Goal: Find specific page/section

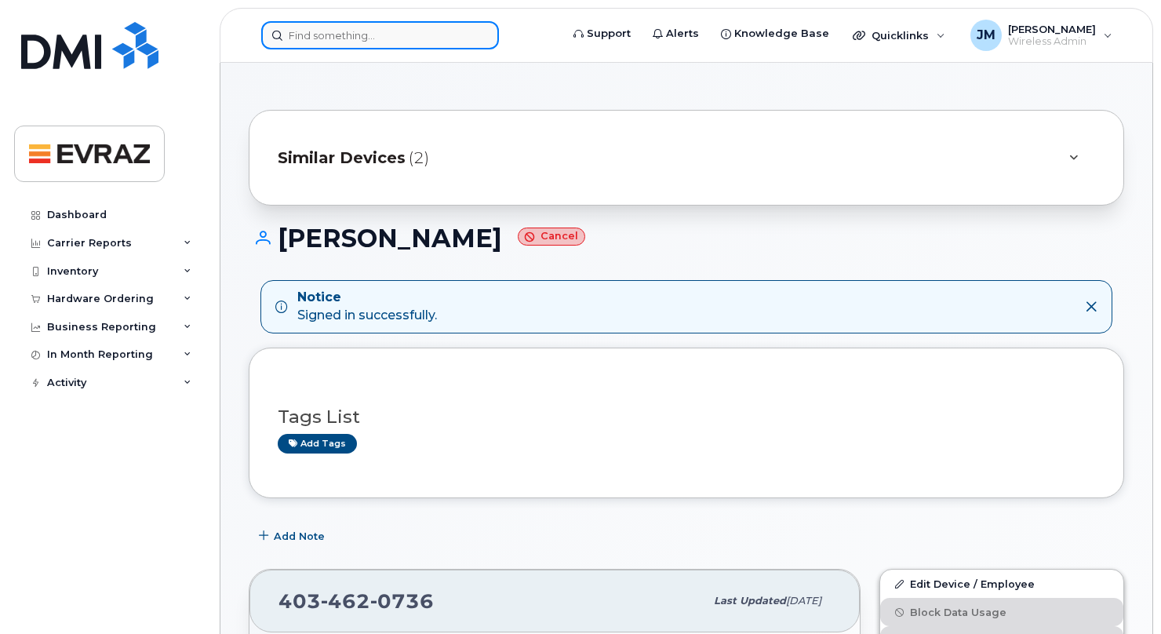
click at [452, 42] on input at bounding box center [380, 35] width 238 height 28
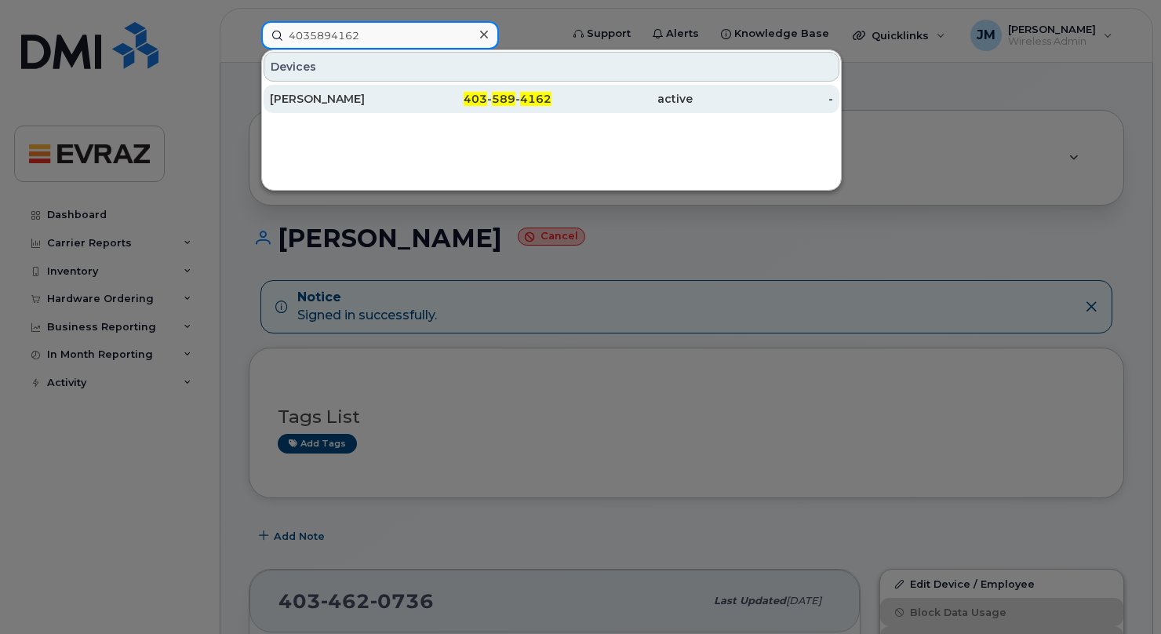
type input "4035894162"
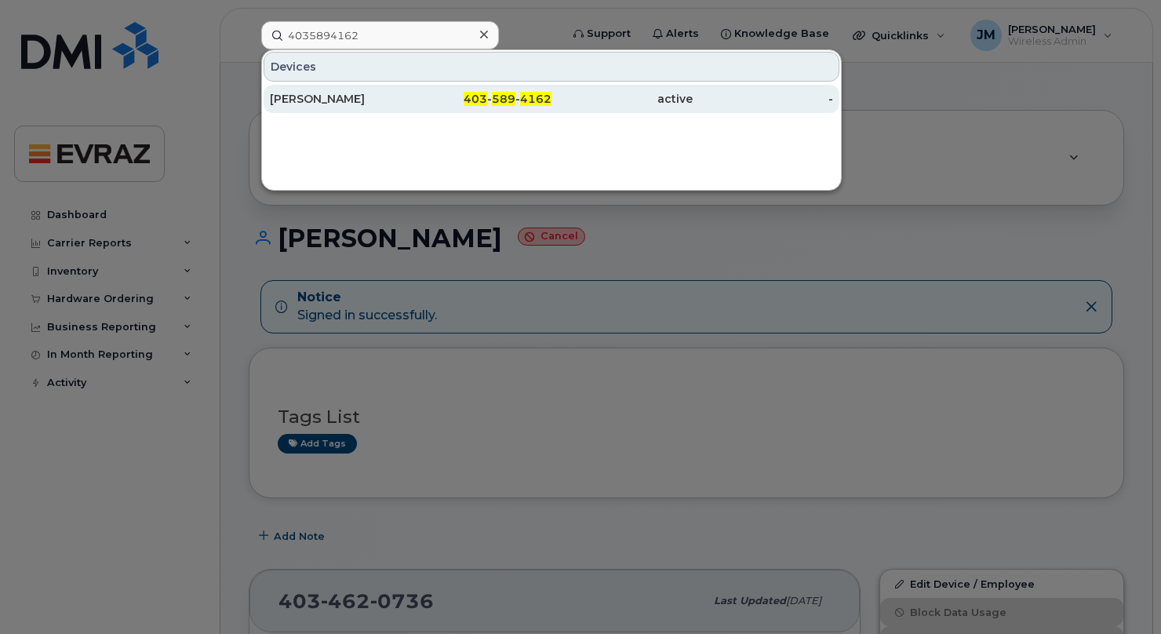
click at [439, 97] on div "403 - 589 - 4162" at bounding box center [481, 99] width 141 height 16
